Goal: Information Seeking & Learning: Understand process/instructions

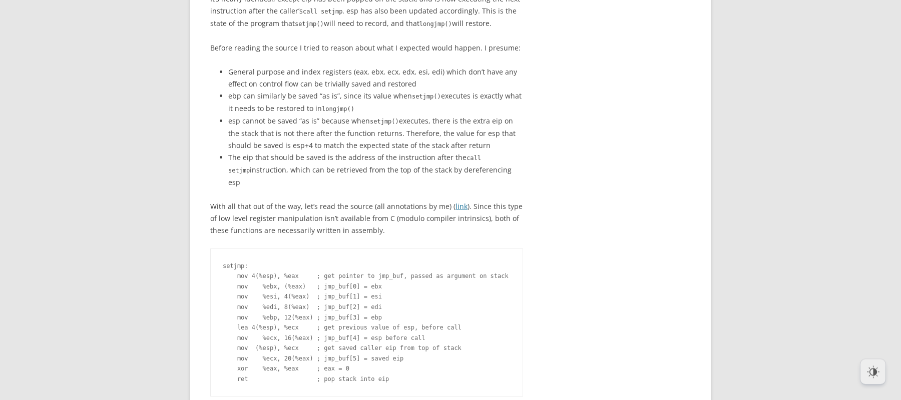
scroll to position [2282, 0]
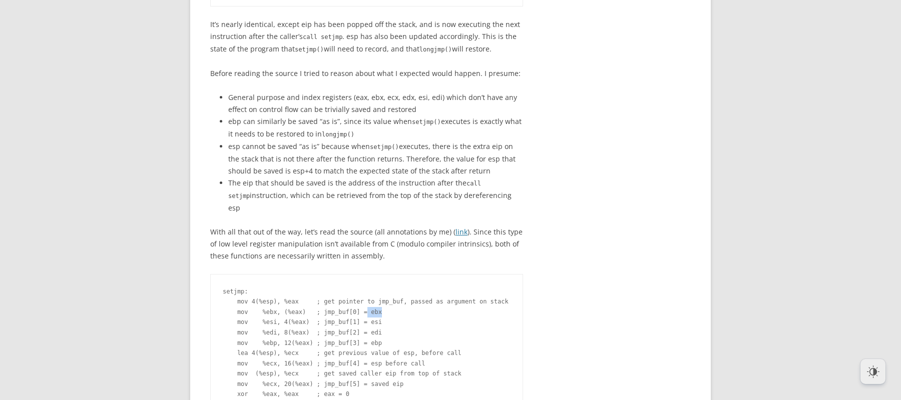
drag, startPoint x: 375, startPoint y: 273, endPoint x: 363, endPoint y: 273, distance: 12.0
click at [363, 274] on pre "setjmp: mov 4(%esp), %eax ; get pointer to jmp_buf, passed as argument on stack…" at bounding box center [366, 348] width 313 height 149
drag, startPoint x: 375, startPoint y: 280, endPoint x: 363, endPoint y: 280, distance: 12.5
click at [363, 280] on pre "setjmp: mov 4(%esp), %eax ; get pointer to jmp_buf, passed as argument on stack…" at bounding box center [366, 348] width 313 height 149
drag, startPoint x: 377, startPoint y: 292, endPoint x: 366, endPoint y: 292, distance: 11.0
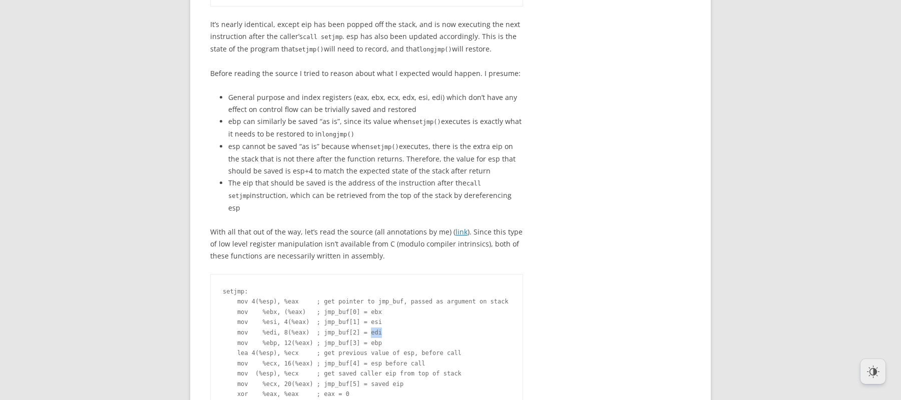
click at [366, 292] on pre "setjmp: mov 4(%esp), %eax ; get pointer to jmp_buf, passed as argument on stack…" at bounding box center [366, 348] width 313 height 149
drag, startPoint x: 375, startPoint y: 301, endPoint x: 364, endPoint y: 302, distance: 11.5
click at [364, 302] on pre "setjmp: mov 4(%esp), %eax ; get pointer to jmp_buf, passed as argument on stack…" at bounding box center [366, 348] width 313 height 149
click at [372, 339] on pre "setjmp: mov 4(%esp), %eax ; get pointer to jmp_buf, passed as argument on stack…" at bounding box center [366, 348] width 313 height 149
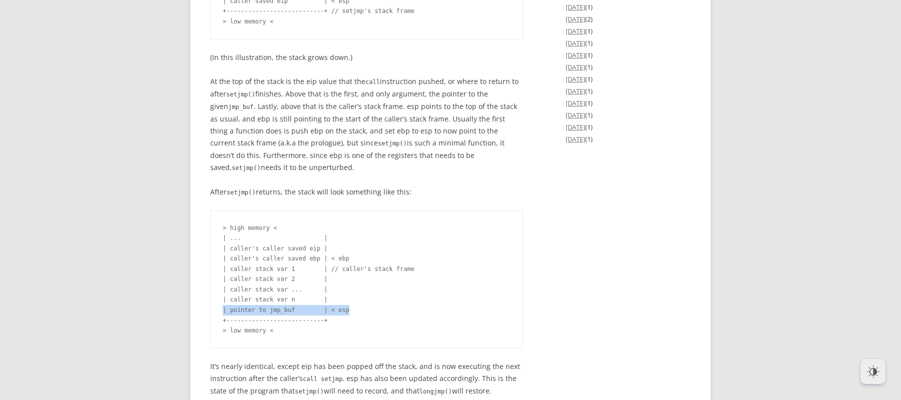
drag, startPoint x: 355, startPoint y: 278, endPoint x: 218, endPoint y: 271, distance: 137.3
click at [218, 271] on pre "> high memory < | ... | | caller's caller saved eip | | caller's caller saved e…" at bounding box center [366, 280] width 313 height 138
click at [341, 296] on pre "> high memory < | ... | | caller's caller saved eip | | caller's caller saved e…" at bounding box center [366, 280] width 313 height 138
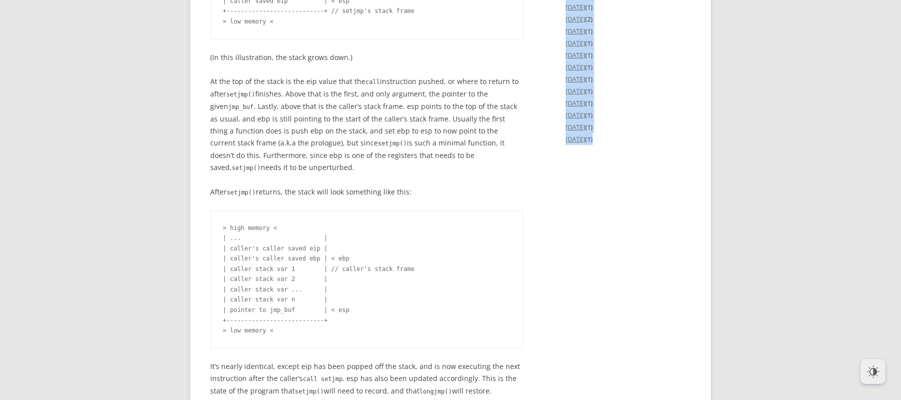
drag, startPoint x: 348, startPoint y: 276, endPoint x: 202, endPoint y: 273, distance: 145.7
click at [210, 273] on pre "> high memory < | ... | | caller's caller saved eip | | caller's caller saved e…" at bounding box center [366, 280] width 313 height 138
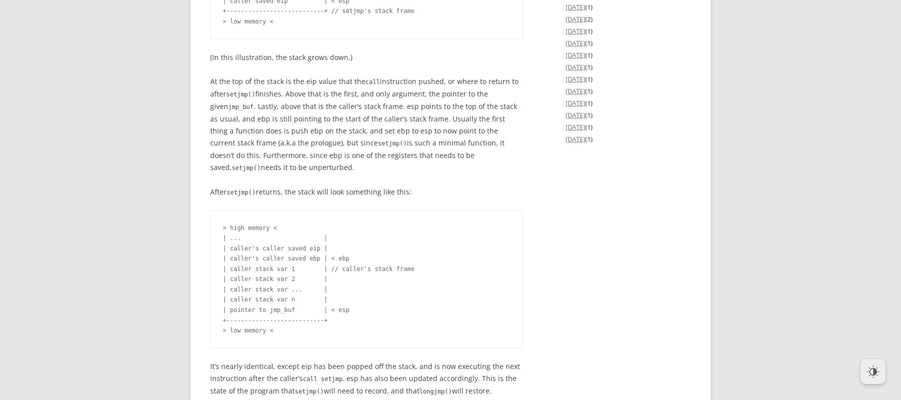
click at [211, 268] on pre "> high memory < | ... | | caller's caller saved eip | | caller's caller saved e…" at bounding box center [366, 280] width 313 height 138
click at [425, 285] on pre "> high memory < | ... | | caller's caller saved eip | | caller's caller saved e…" at bounding box center [366, 280] width 313 height 138
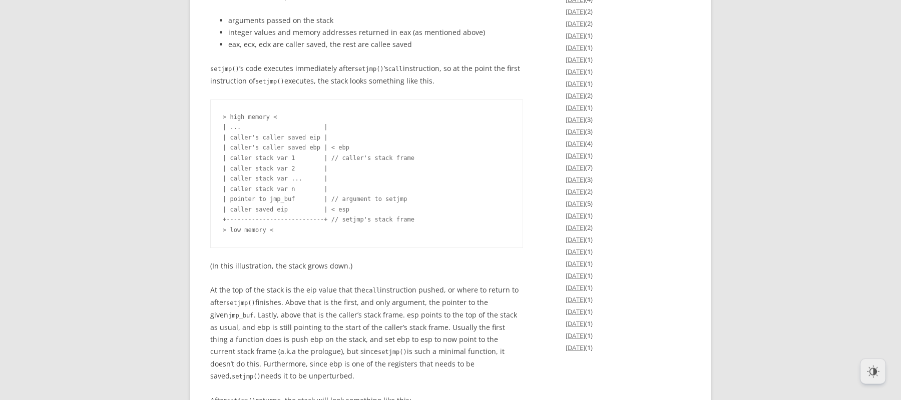
scroll to position [1711, 0]
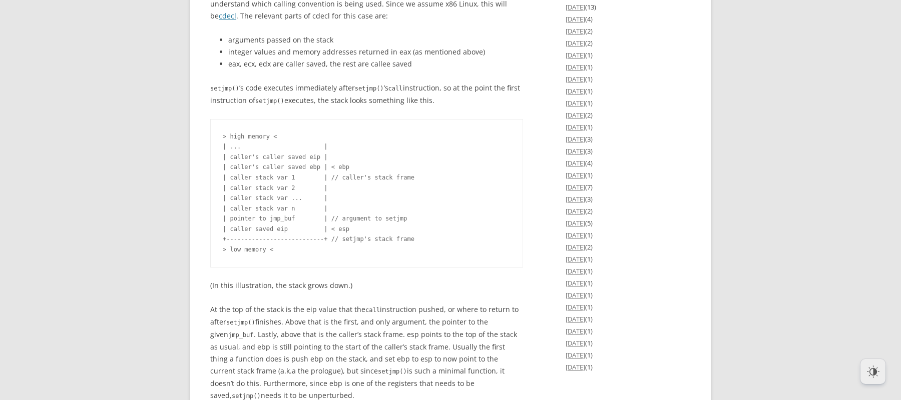
click at [497, 160] on pre "> high memory < | ... | | caller's caller saved eip | | caller's caller saved e…" at bounding box center [366, 193] width 313 height 149
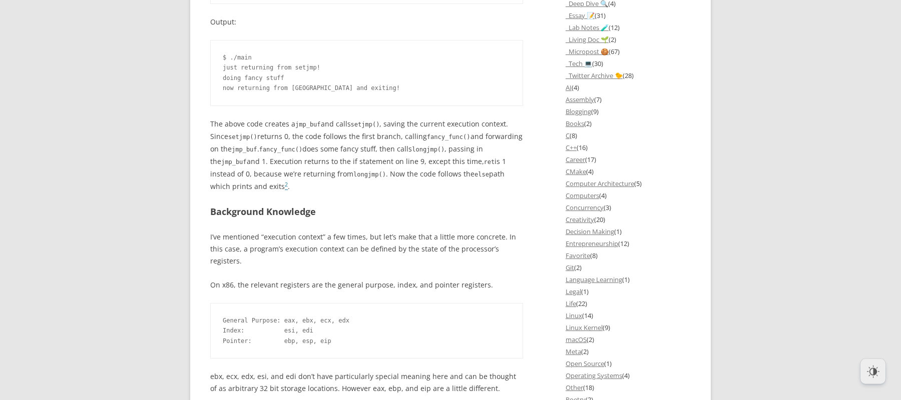
scroll to position [913, 0]
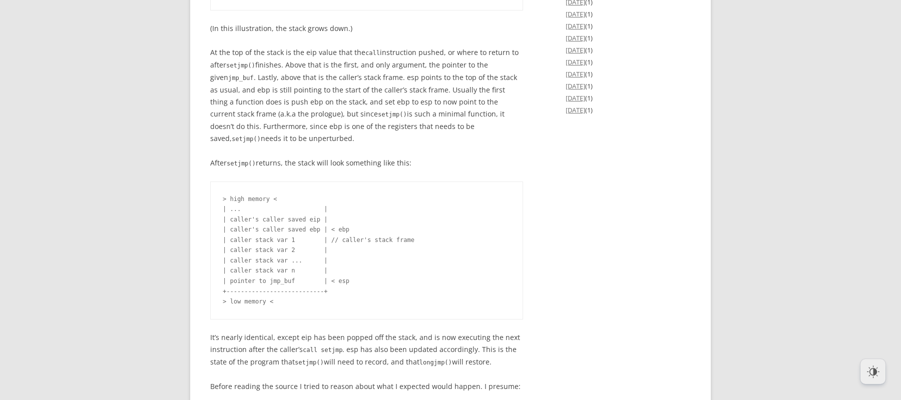
scroll to position [1940, 0]
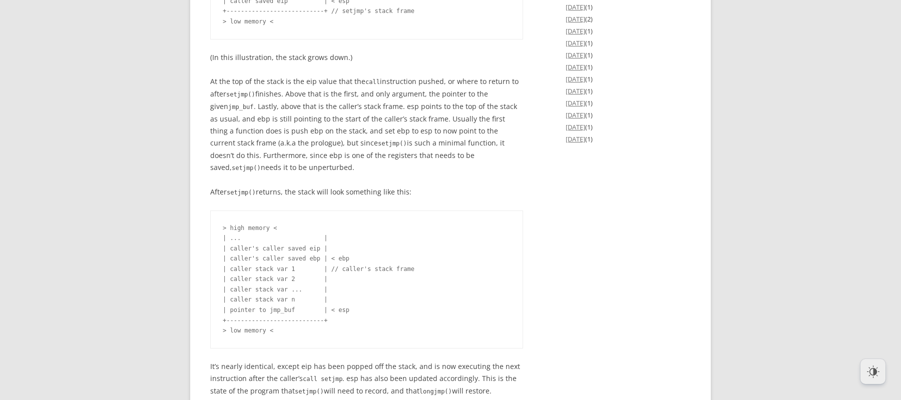
click at [545, 248] on div "How setjmp and longjmp work (2016) 2 Replies [DATE] : _Deep Dive 🔍 , Assembly ,…" at bounding box center [450, 190] width 480 height 3803
click at [472, 270] on pre "> high memory < | ... | | caller's caller saved eip | | caller's caller saved e…" at bounding box center [366, 280] width 313 height 138
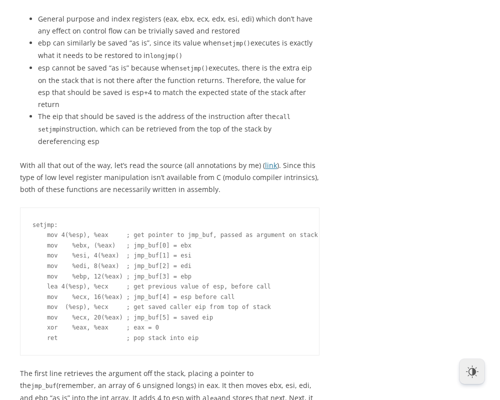
scroll to position [2828, 0]
